Goal: Transaction & Acquisition: Purchase product/service

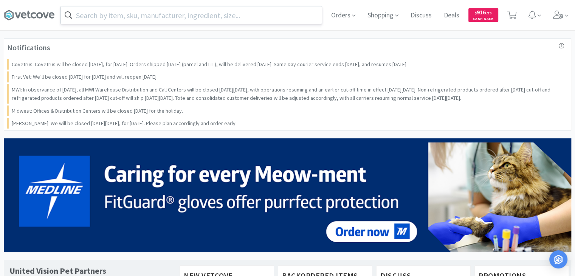
click at [156, 12] on input "text" at bounding box center [191, 14] width 261 height 17
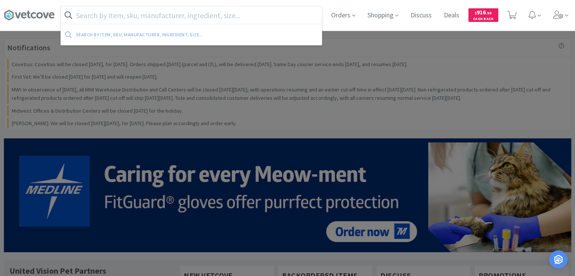
click at [153, 14] on input "text" at bounding box center [191, 14] width 261 height 17
paste input "610230"
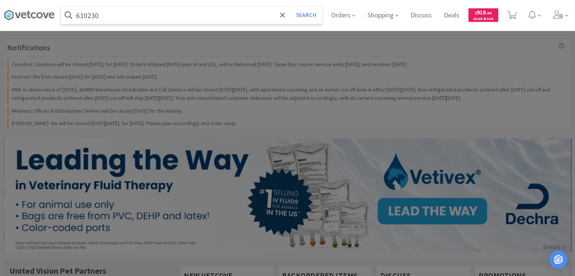
type input "610230"
click at [290, 6] on button "Search" at bounding box center [305, 14] width 31 height 17
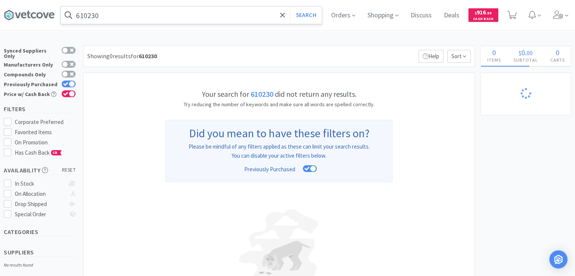
select select "20"
select select "3"
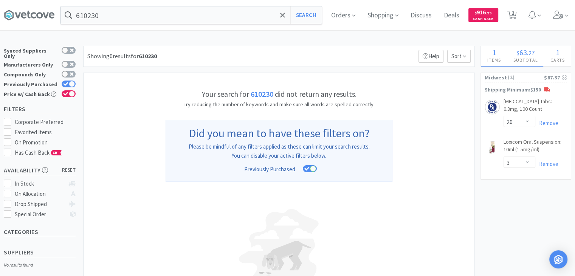
select select "10"
select select "1"
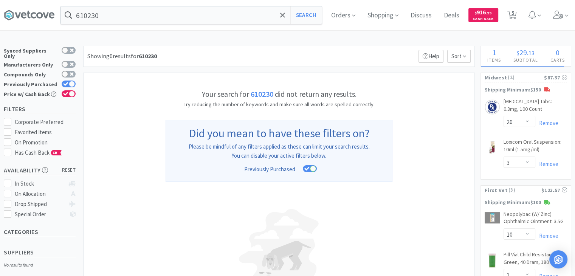
select select "6"
select select "1"
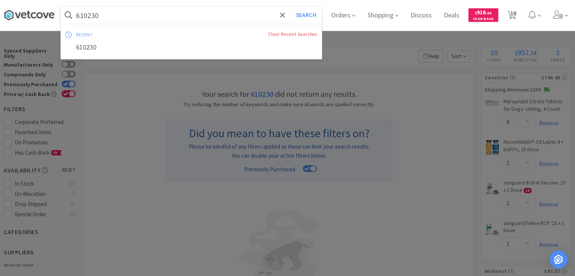
paste input "Orapac Dispensing Kit"
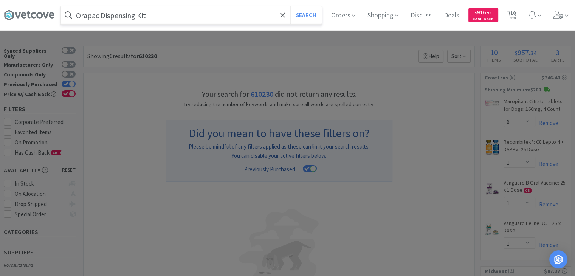
type input "Orapac Dispensing Kit"
click at [290, 6] on button "Search" at bounding box center [305, 14] width 31 height 17
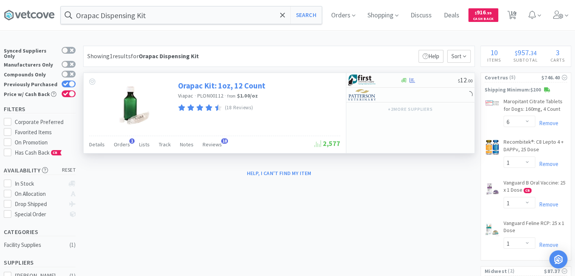
click at [203, 85] on link "Orapac Kit: 1oz, 12 Count" at bounding box center [221, 85] width 87 height 10
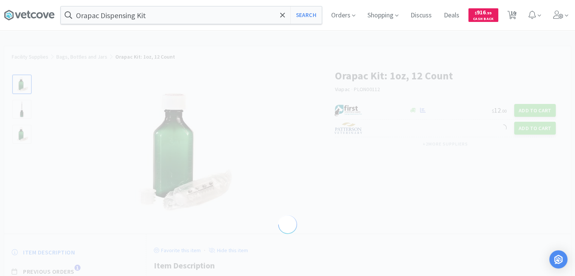
select select "5724"
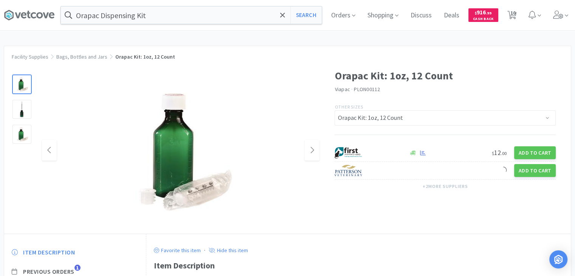
click at [177, 150] on img at bounding box center [180, 150] width 151 height 151
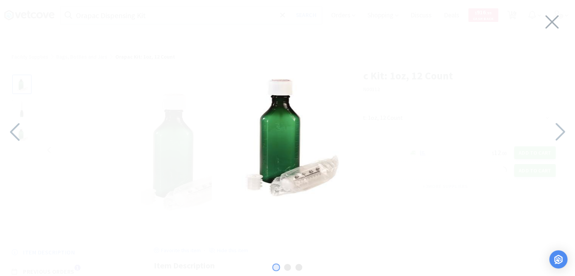
click at [331, 153] on img at bounding box center [287, 135] width 151 height 151
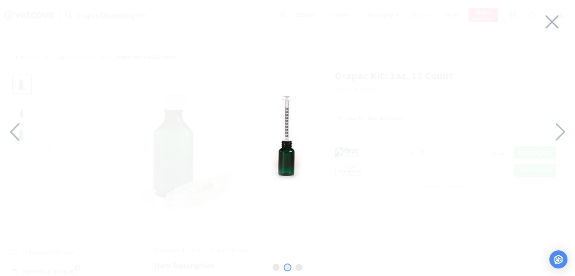
click at [308, 130] on img at bounding box center [287, 136] width 94 height 94
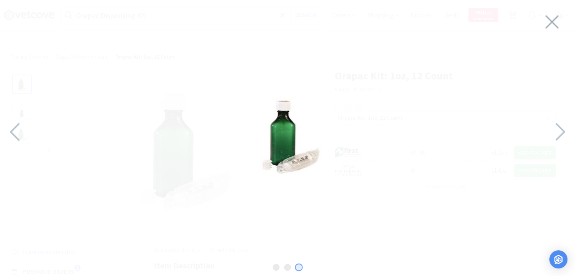
click at [308, 130] on img at bounding box center [287, 136] width 94 height 94
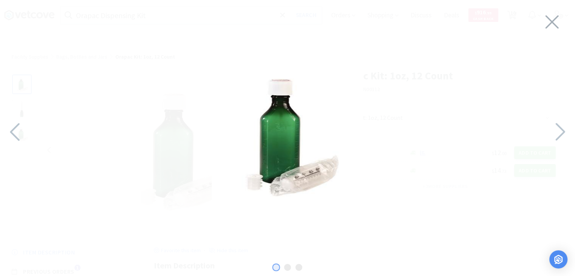
click at [308, 130] on img at bounding box center [287, 135] width 151 height 151
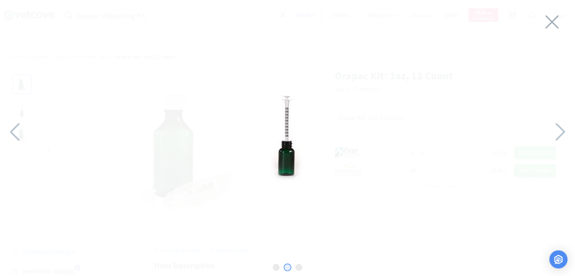
click at [334, 144] on img at bounding box center [287, 136] width 94 height 94
click at [160, 52] on div at bounding box center [287, 136] width 575 height 257
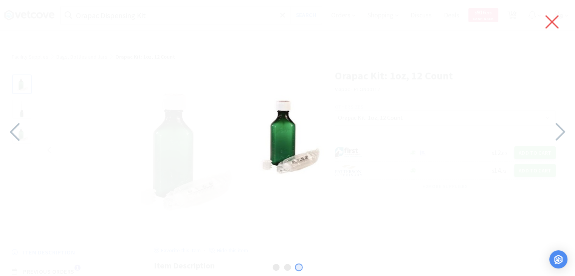
click at [559, 31] on icon at bounding box center [552, 21] width 16 height 21
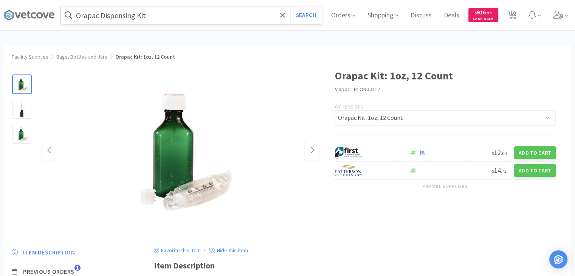
click at [136, 12] on input "Orapac Dispensing Kit" at bounding box center [191, 14] width 261 height 17
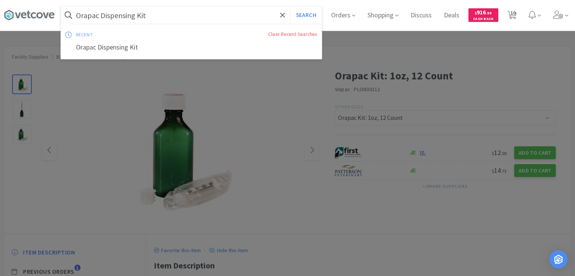
click at [136, 12] on input "Orapac Dispensing Kit" at bounding box center [191, 14] width 261 height 17
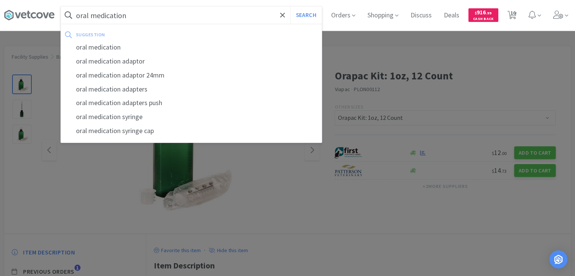
type input "oral medication"
click at [290, 6] on button "Search" at bounding box center [305, 14] width 31 height 17
select select "6"
select select "1"
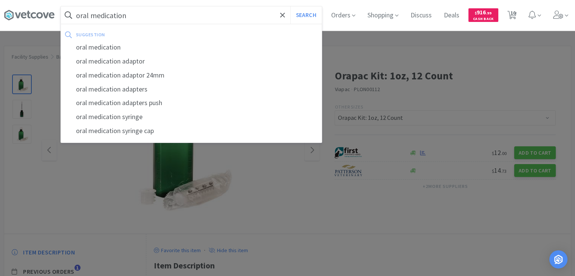
select select "1"
select select "20"
select select "3"
select select "10"
select select "1"
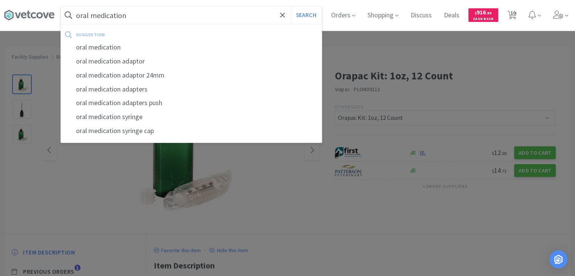
select select "1"
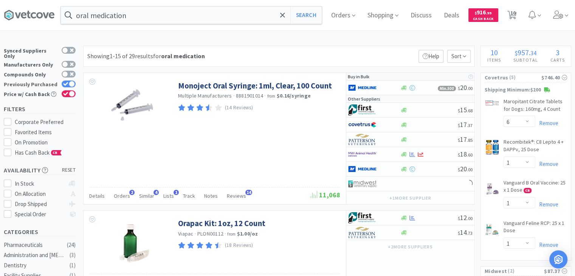
click at [65, 82] on icon at bounding box center [65, 84] width 5 height 4
checkbox input "false"
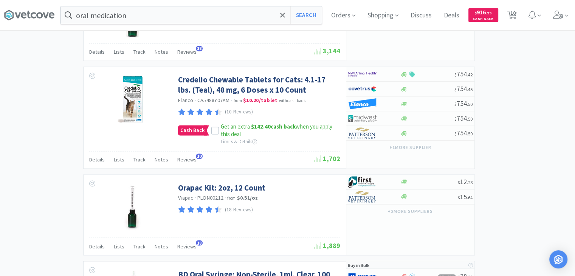
scroll to position [1360, 0]
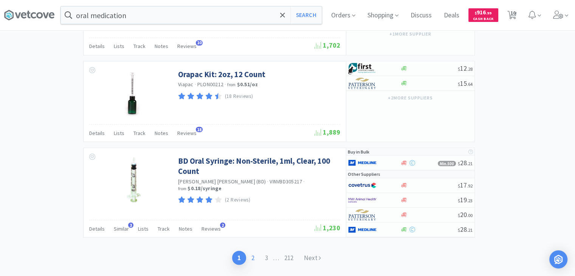
click at [255, 251] on link "2" at bounding box center [253, 257] width 14 height 14
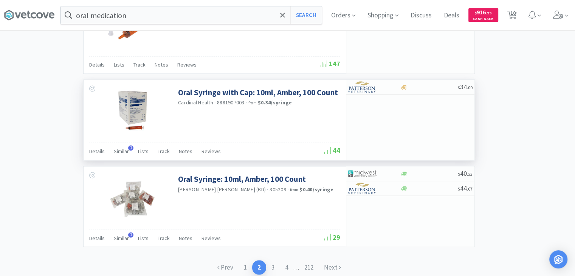
scroll to position [1209, 0]
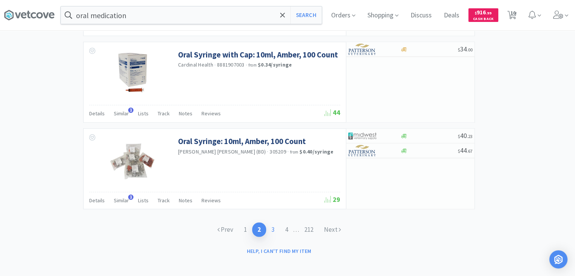
click at [272, 227] on link "3" at bounding box center [273, 229] width 14 height 14
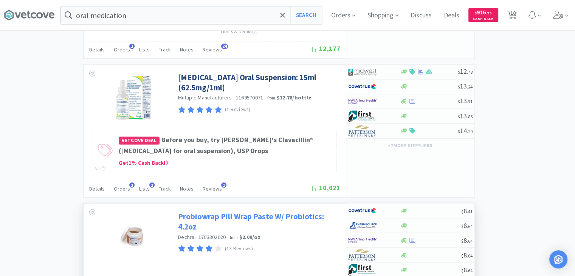
scroll to position [1398, 0]
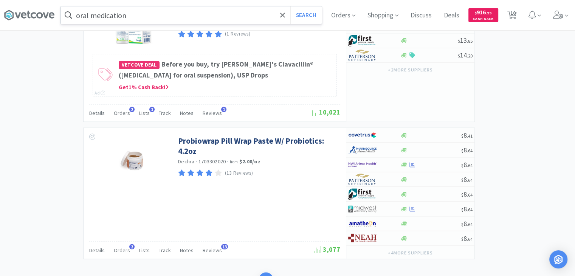
click at [131, 12] on input "oral medication" at bounding box center [191, 14] width 261 height 17
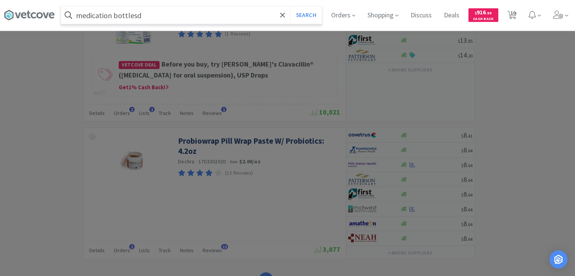
click at [290, 6] on button "Search" at bounding box center [305, 14] width 31 height 17
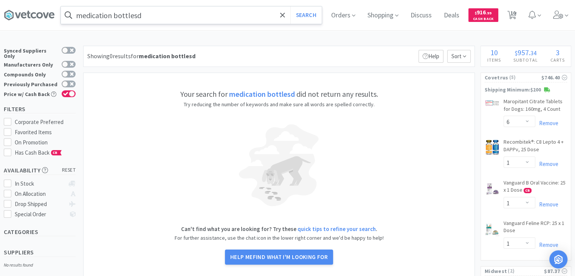
click at [148, 12] on input "medication bottlesd" at bounding box center [191, 14] width 261 height 17
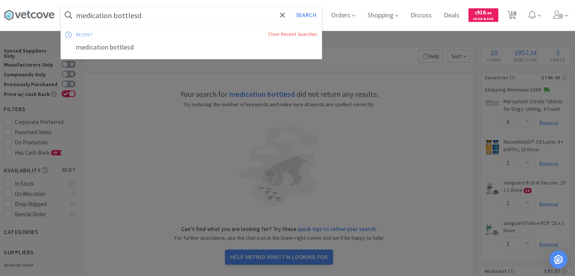
click at [148, 12] on input "medication bottlesd" at bounding box center [191, 14] width 261 height 17
click at [162, 18] on input "medication bottlesd" at bounding box center [191, 14] width 261 height 17
click at [290, 6] on button "Search" at bounding box center [305, 14] width 31 height 17
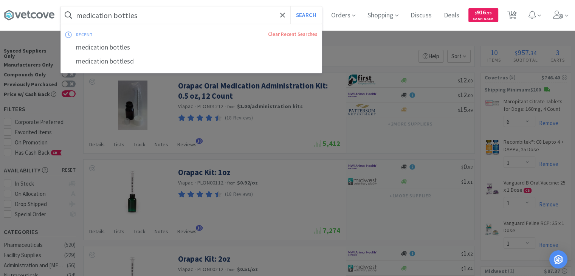
click at [128, 13] on input "medication bottles" at bounding box center [191, 14] width 261 height 17
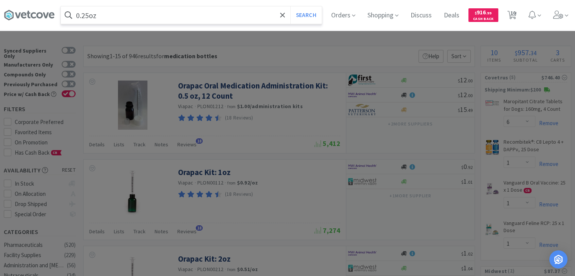
type input "0.25oz"
click at [290, 6] on button "Search" at bounding box center [305, 14] width 31 height 17
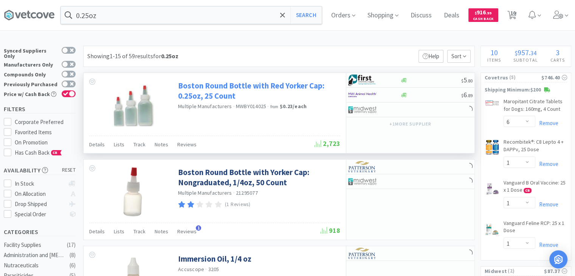
click at [203, 94] on link "Boston Round Bottle with Red Yorker Cap: 0.25oz, 25 Count" at bounding box center [258, 90] width 160 height 21
